Goal: Task Accomplishment & Management: Manage account settings

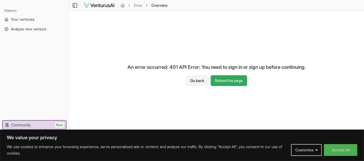
click at [229, 83] on button "Reload the page" at bounding box center [229, 80] width 36 height 11
click at [194, 79] on button "Go back" at bounding box center [197, 80] width 23 height 11
click at [194, 80] on button "Go back" at bounding box center [197, 80] width 23 height 11
click at [200, 83] on button "Go back" at bounding box center [197, 80] width 23 height 11
click at [17, 16] on link "Your ventures" at bounding box center [34, 19] width 64 height 9
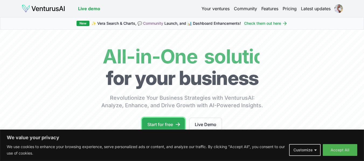
click at [167, 120] on link "Start for free" at bounding box center [163, 124] width 43 height 13
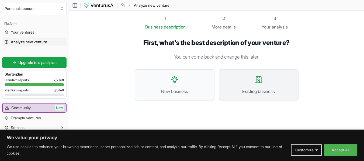
scroll to position [0, 0]
click at [38, 31] on link "Your ventures" at bounding box center [34, 32] width 64 height 9
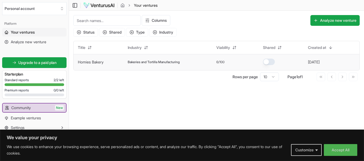
click at [89, 61] on link "Homies Bakery" at bounding box center [91, 62] width 26 height 5
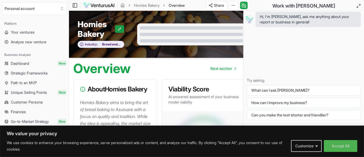
click at [117, 30] on button at bounding box center [119, 29] width 9 height 8
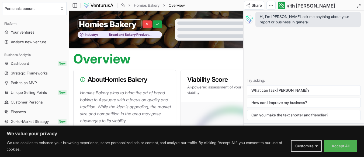
click at [138, 25] on input "Homies Bakery" at bounding box center [110, 24] width 64 height 10
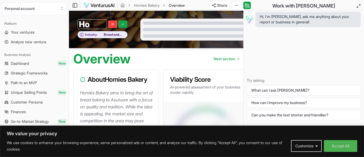
type input "H"
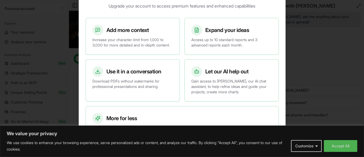
click at [303, 87] on div at bounding box center [182, 78] width 364 height 157
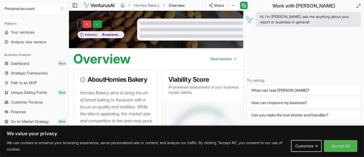
click at [79, 25] on input "text" at bounding box center [80, 24] width 4 height 10
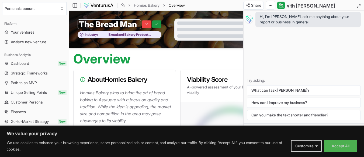
type input "The Bread Man"
click at [154, 22] on button at bounding box center [156, 24] width 9 height 8
